Goal: Information Seeking & Learning: Learn about a topic

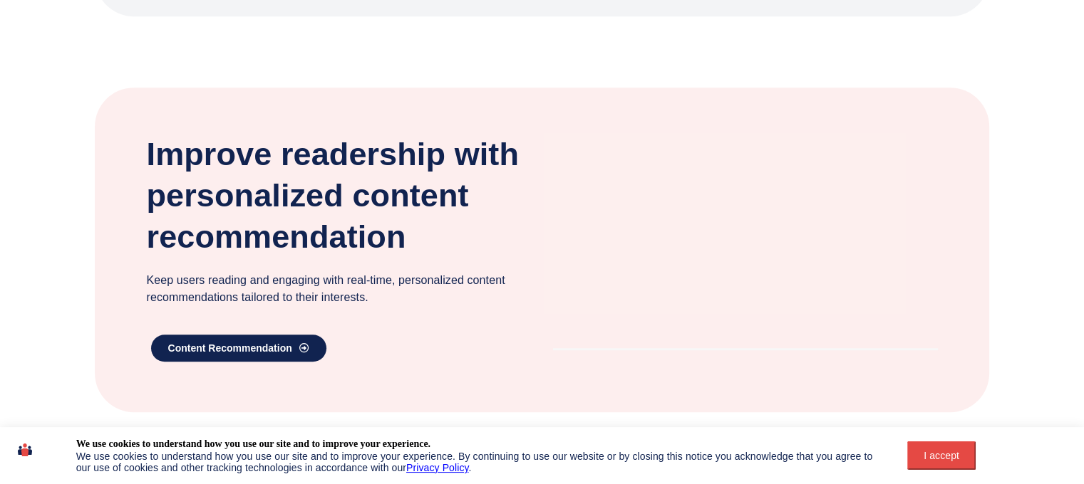
scroll to position [855, 0]
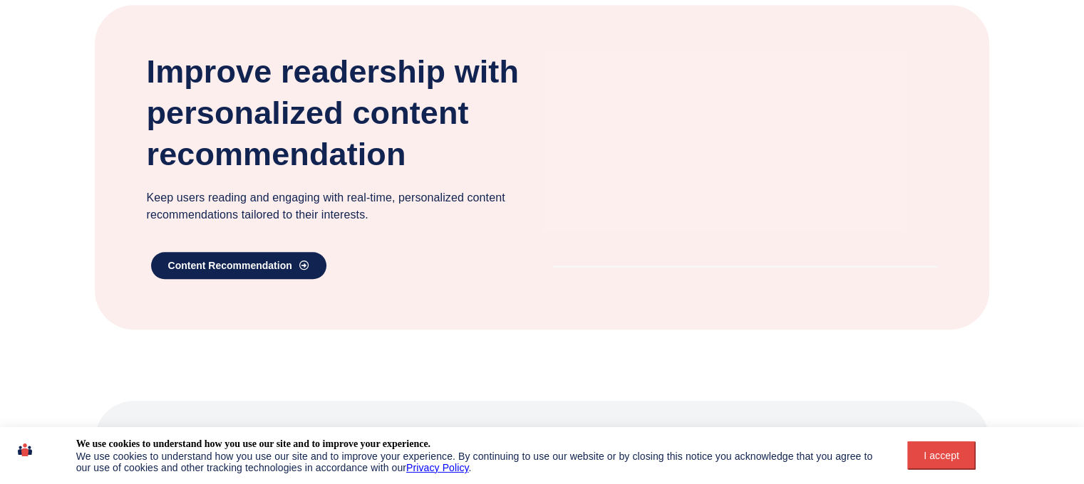
click at [936, 451] on div "I accept" at bounding box center [941, 455] width 51 height 11
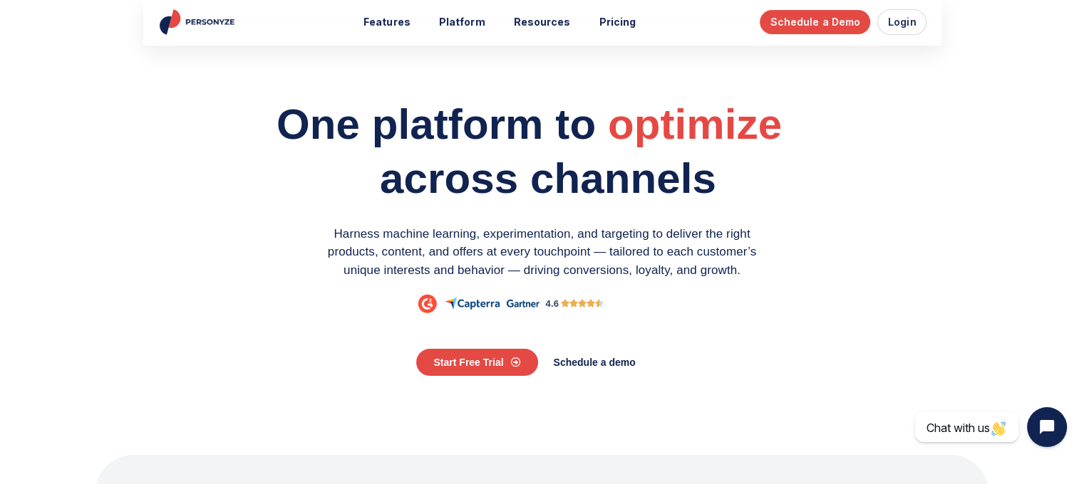
scroll to position [0, 0]
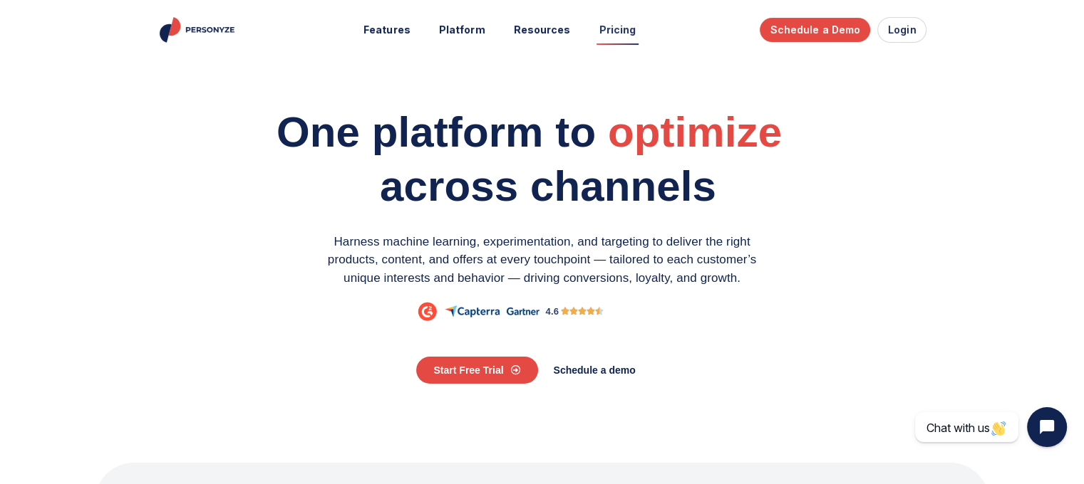
click at [611, 25] on link "Pricing" at bounding box center [617, 30] width 57 height 26
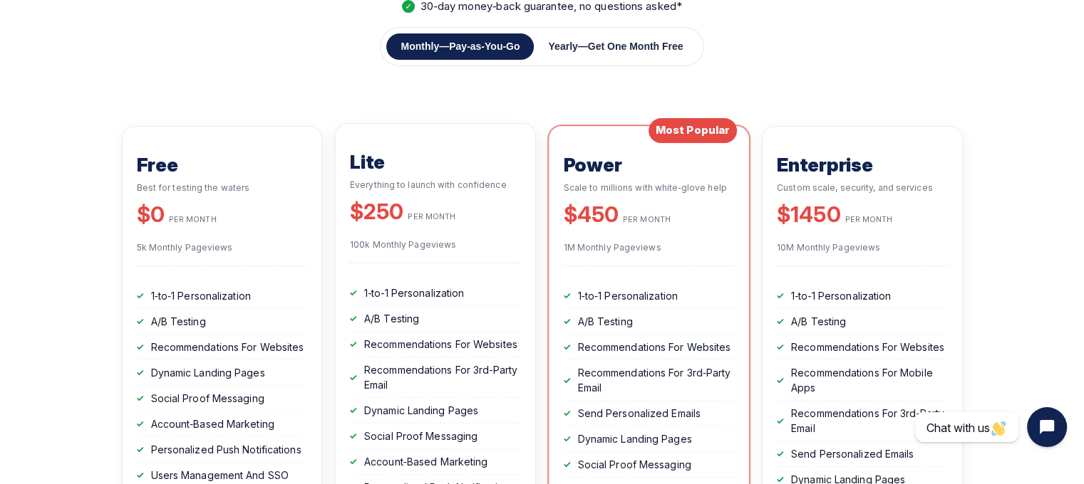
click at [460, 252] on header "Lite Everything to launch with confidence $250 PER MONTH 100k Monthly Pageviews" at bounding box center [435, 202] width 171 height 124
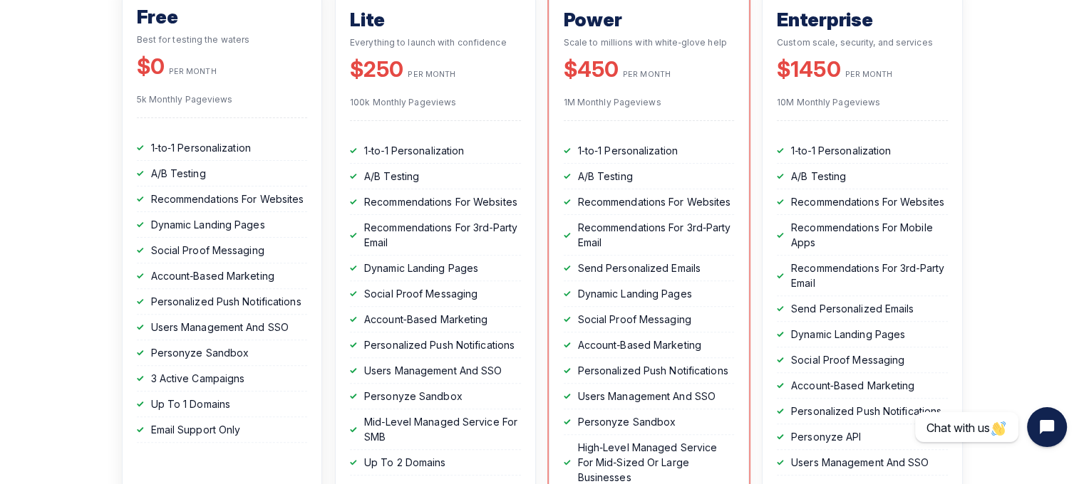
scroll to position [427, 0]
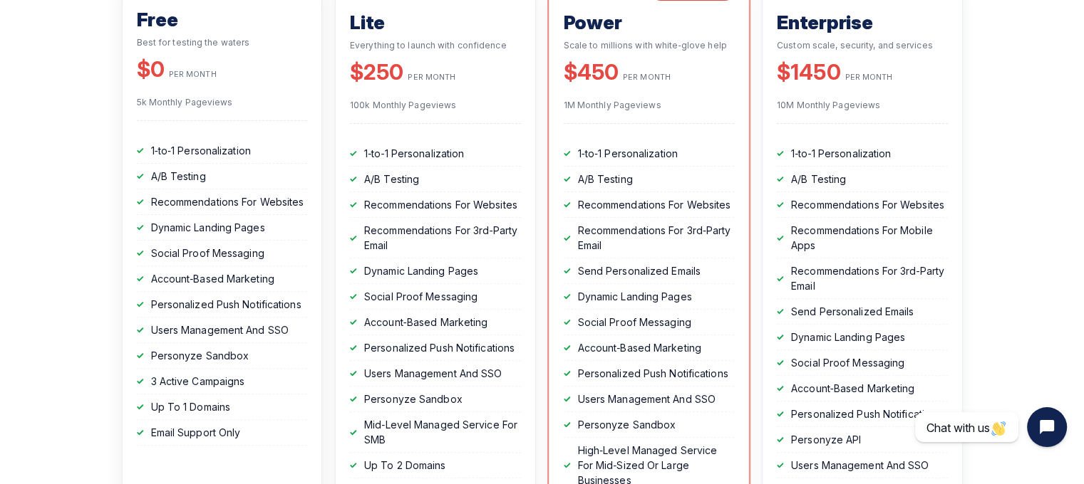
click at [199, 100] on p "5k Monthly Pageviews" at bounding box center [222, 102] width 171 height 13
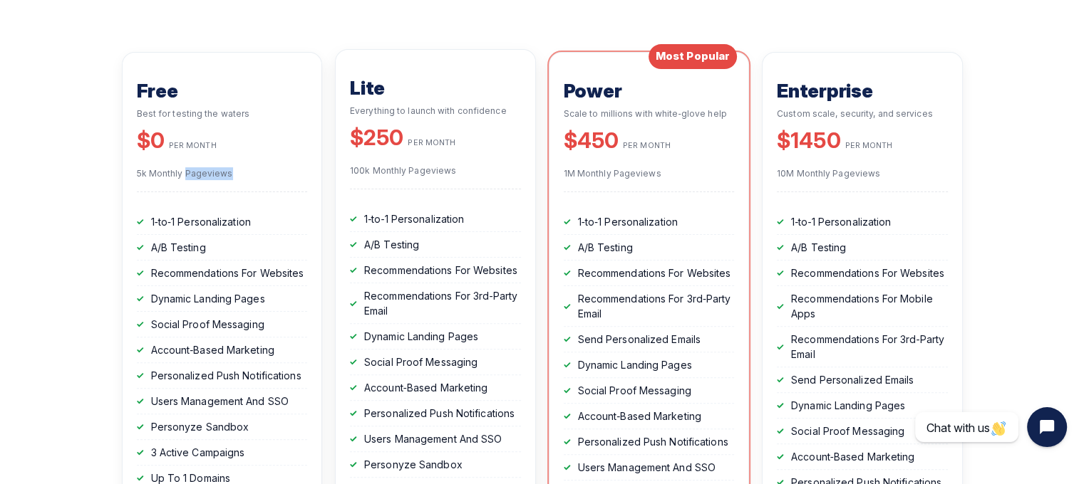
scroll to position [356, 0]
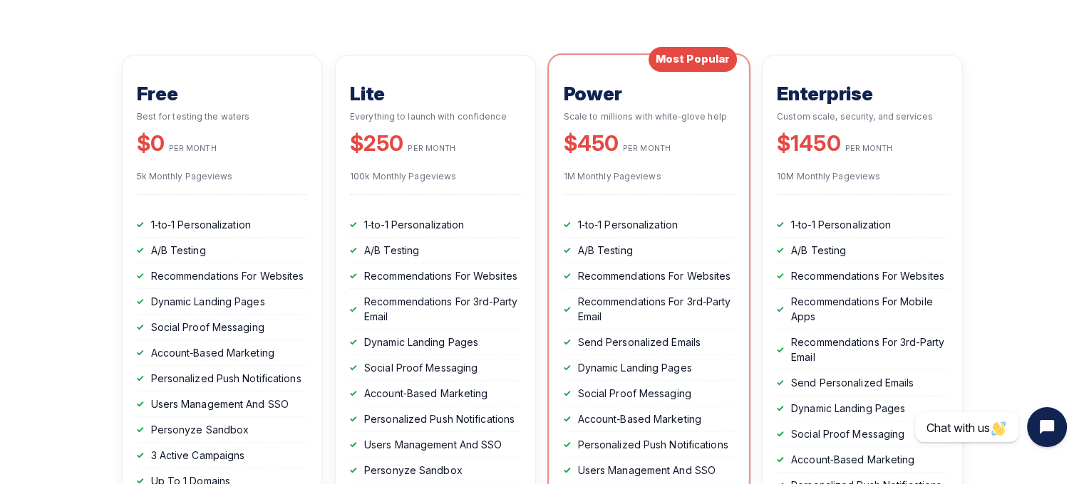
click at [87, 190] on section "SIMPLE, TRANSPARENT PRICING Personalization Engine Pricing No‑code personalizat…" at bounding box center [542, 410] width 1084 height 1383
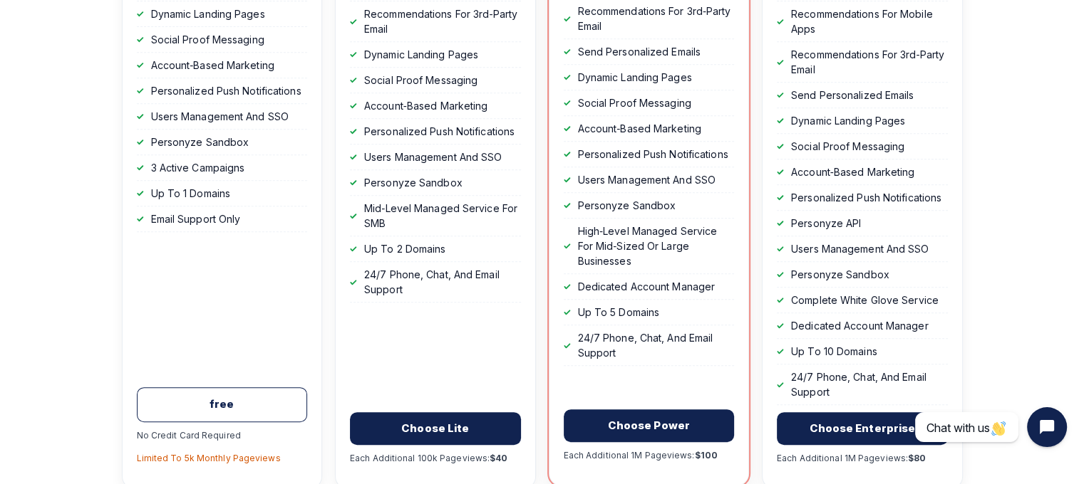
scroll to position [641, 0]
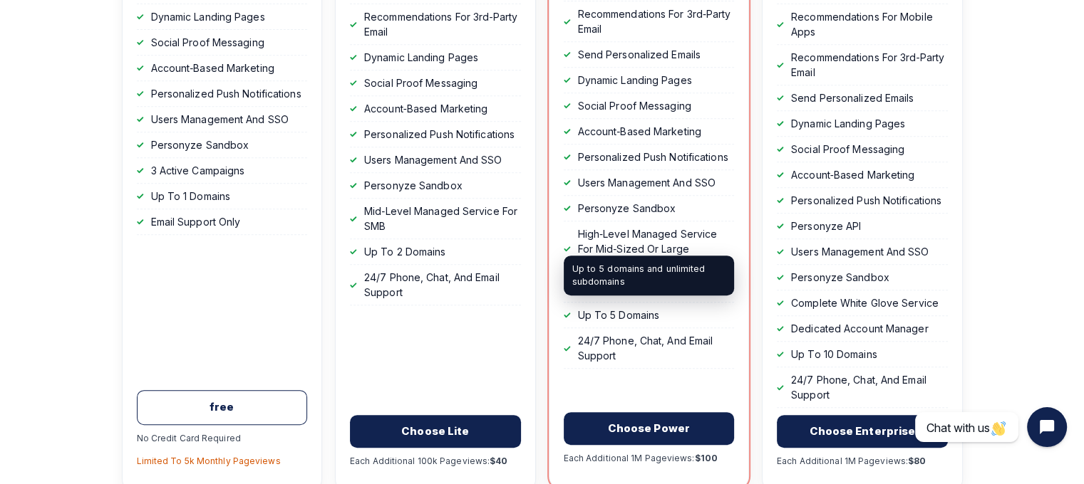
click at [633, 304] on li "Up To 5 Domains" at bounding box center [649, 316] width 171 height 26
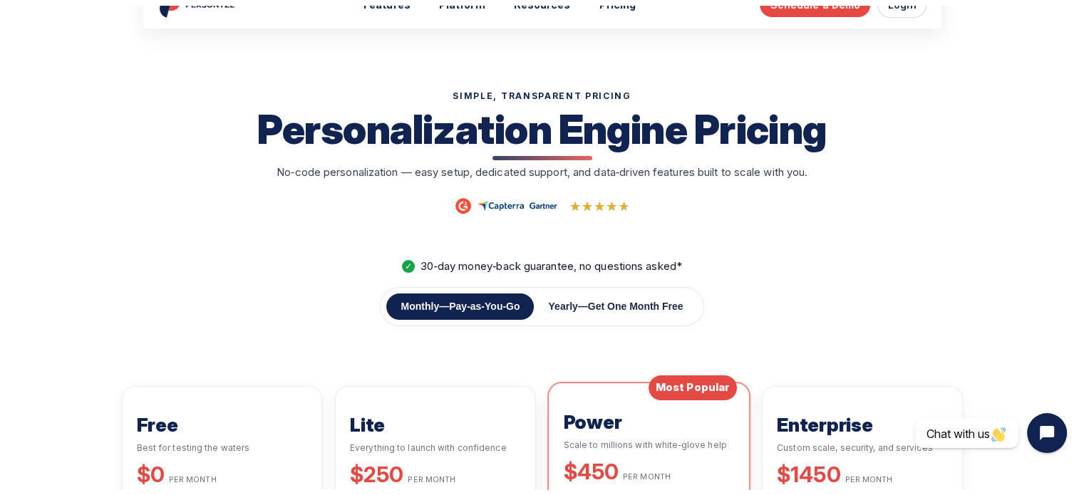
scroll to position [0, 0]
